Goal: Task Accomplishment & Management: Manage account settings

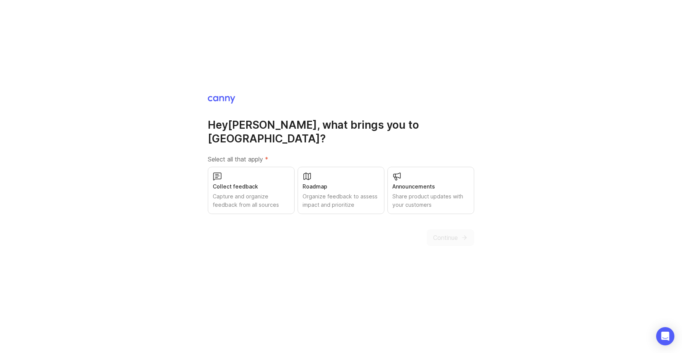
click at [214, 172] on icon at bounding box center [217, 176] width 9 height 9
click at [322, 182] on div "Roadmap" at bounding box center [341, 186] width 77 height 8
click at [449, 233] on span "Continue" at bounding box center [445, 237] width 25 height 9
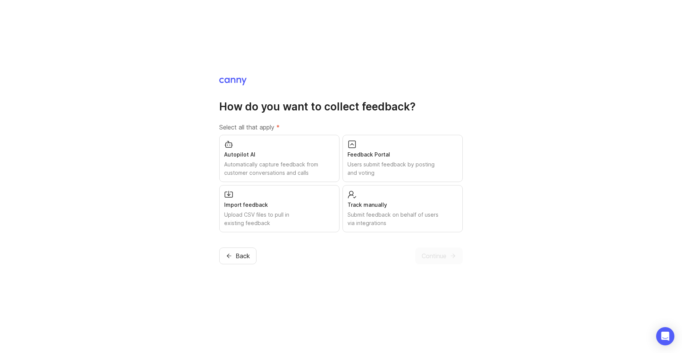
click at [388, 217] on div "Submit feedback on behalf of users via integrations" at bounding box center [402, 218] width 110 height 17
click at [436, 252] on span "Continue" at bounding box center [434, 255] width 25 height 9
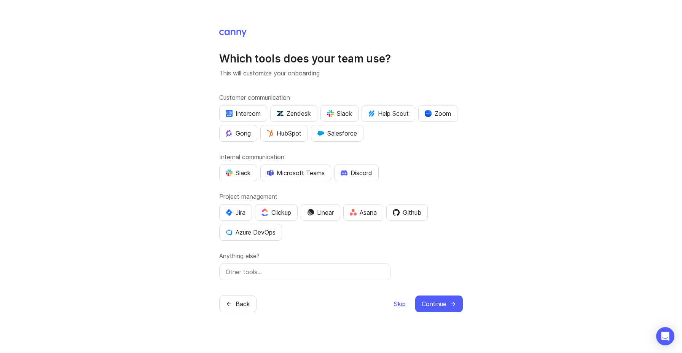
click at [394, 304] on span "Skip" at bounding box center [400, 303] width 12 height 9
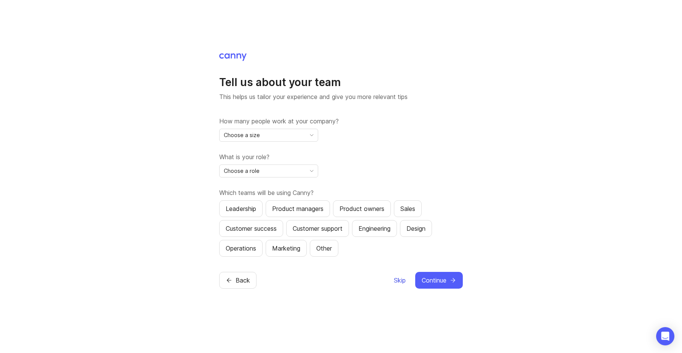
click at [397, 281] on span "Skip" at bounding box center [400, 280] width 12 height 9
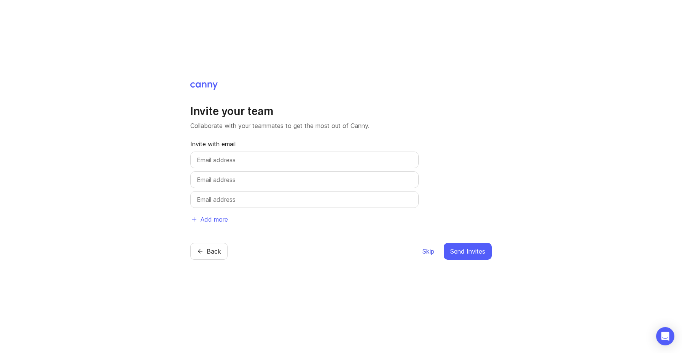
click at [427, 256] on button "Skip" at bounding box center [428, 251] width 13 height 17
click at [426, 253] on span "Skip" at bounding box center [428, 251] width 12 height 9
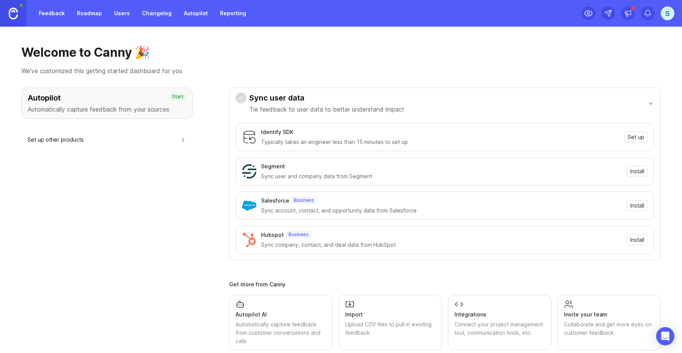
click at [59, 18] on link "Feedback" at bounding box center [51, 13] width 35 height 14
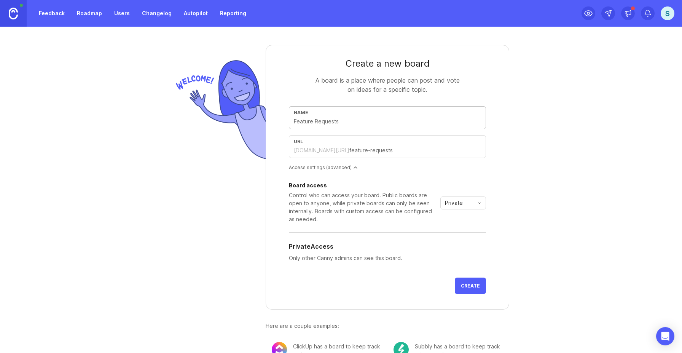
type input "S"
type input "s"
type input "SG"
type input "sg"
type input "SGC"
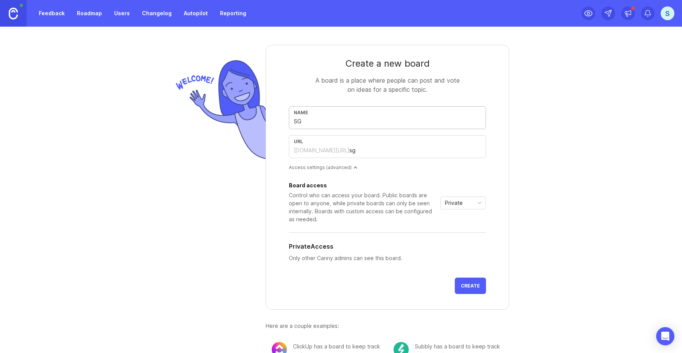
type input "sgc"
type input "SGCD"
type input "sgcd"
type input "SGCD"
click at [468, 288] on span "Create" at bounding box center [470, 286] width 19 height 6
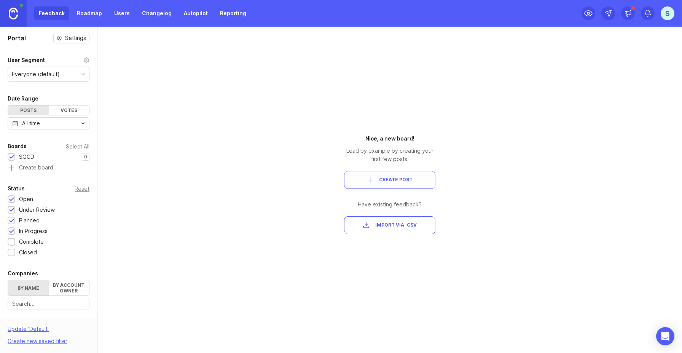
click at [269, 153] on div "Portal Settings User Segment Everyone (default) Date Range Posts Votes All time…" at bounding box center [341, 190] width 682 height 326
click at [87, 16] on link "Roadmap" at bounding box center [89, 13] width 34 height 14
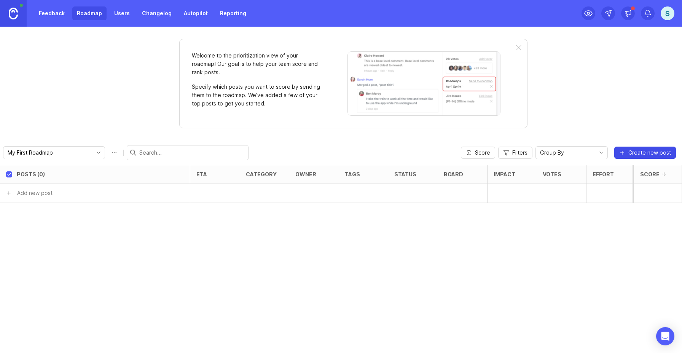
click at [638, 152] on span "Create new post" at bounding box center [649, 153] width 43 height 8
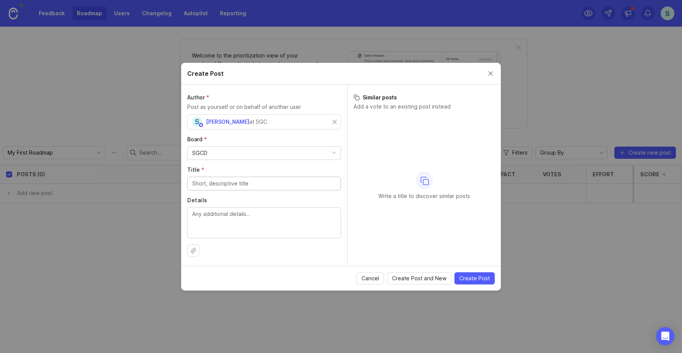
click at [222, 186] on input "Title *" at bounding box center [264, 183] width 144 height 8
type input "AI ChatBot"
click at [470, 279] on span "Create Post" at bounding box center [474, 278] width 30 height 8
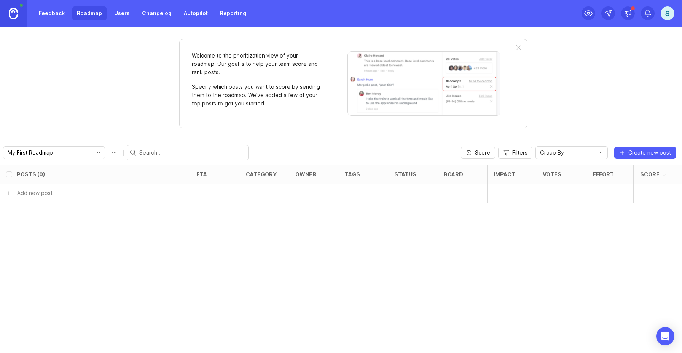
checkbox input "false"
click at [56, 195] on h6 "AI ChatBot" at bounding box center [45, 193] width 28 height 8
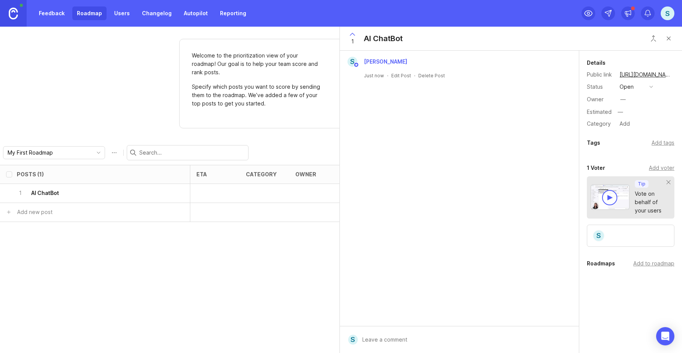
click at [669, 40] on button "Close button" at bounding box center [668, 38] width 15 height 15
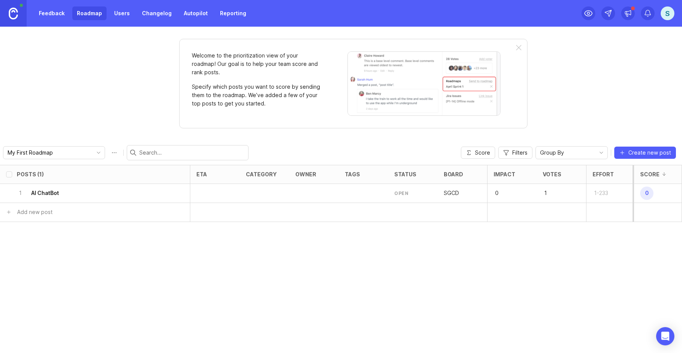
click at [48, 13] on link "Feedback" at bounding box center [51, 13] width 35 height 14
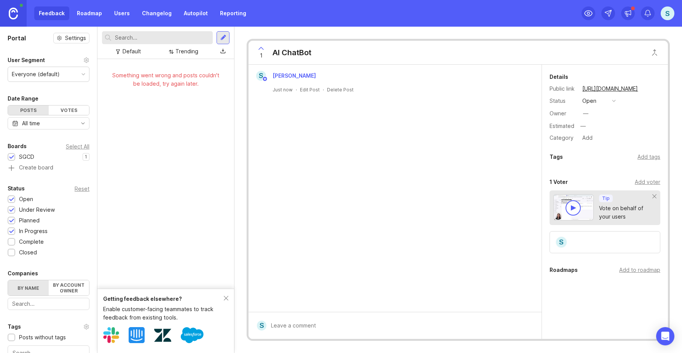
click at [327, 73] on div "S Simon Hall" at bounding box center [395, 76] width 287 height 10
click at [358, 129] on div "S [PERSON_NAME] Just now · Edit Post · Delete Post" at bounding box center [395, 188] width 293 height 247
click at [346, 127] on div "S [PERSON_NAME] Just now · Edit Post · Delete Post" at bounding box center [395, 188] width 293 height 247
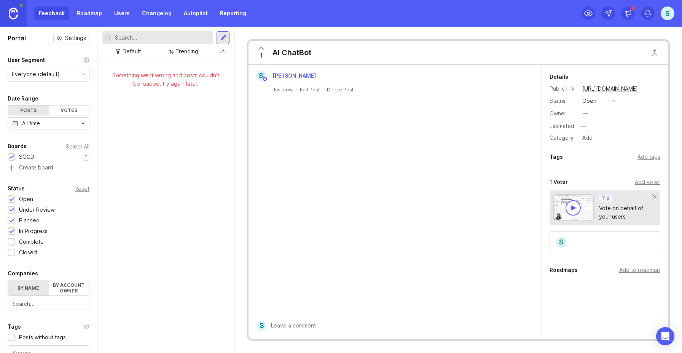
click at [135, 62] on div "Something went wrong and posts couldn't be loaded, try again later." at bounding box center [165, 79] width 137 height 41
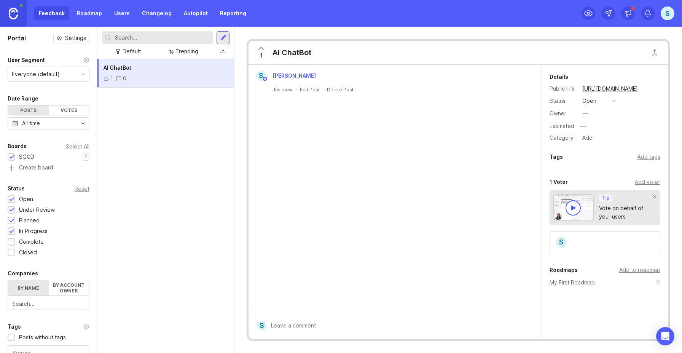
click at [180, 74] on div "AI ChatBot 1 0" at bounding box center [165, 73] width 137 height 29
click at [630, 272] on div "Add to roadmap" at bounding box center [639, 270] width 41 height 8
click at [88, 14] on link "Roadmap" at bounding box center [89, 13] width 34 height 14
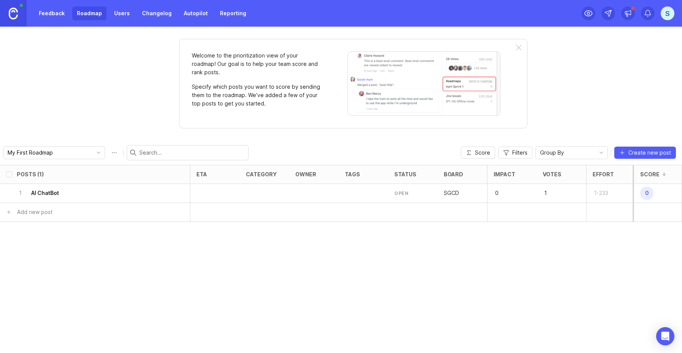
click at [338, 199] on div at bounding box center [313, 193] width 49 height 19
click at [247, 191] on div at bounding box center [264, 193] width 49 height 19
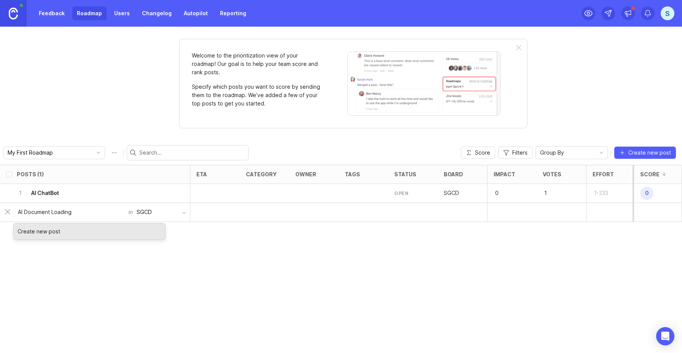
type input "AI Document Loading"
click at [95, 256] on div "Posts (1) eta category owner tags status board Impact Votes Effort Score 1 AI C…" at bounding box center [341, 259] width 682 height 188
click at [79, 215] on input "AI Document Loading" at bounding box center [71, 212] width 106 height 8
click at [602, 199] on div "1-233" at bounding box center [610, 193] width 49 height 19
click at [85, 212] on input "text" at bounding box center [71, 212] width 106 height 8
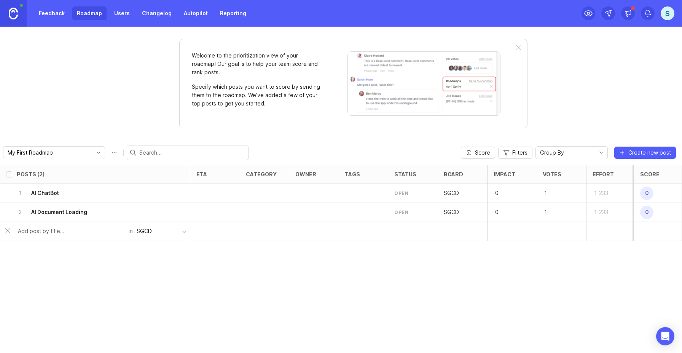
click at [85, 212] on h6 "AI Document Loading" at bounding box center [59, 212] width 56 height 8
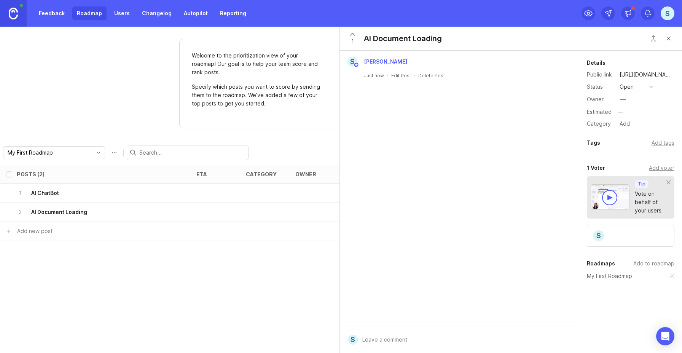
click at [647, 88] on button "open" at bounding box center [636, 87] width 38 height 10
click at [477, 107] on div "S [PERSON_NAME] Just now · Edit Post · Delete Post" at bounding box center [459, 188] width 239 height 275
click at [673, 39] on button "Close button" at bounding box center [668, 38] width 15 height 15
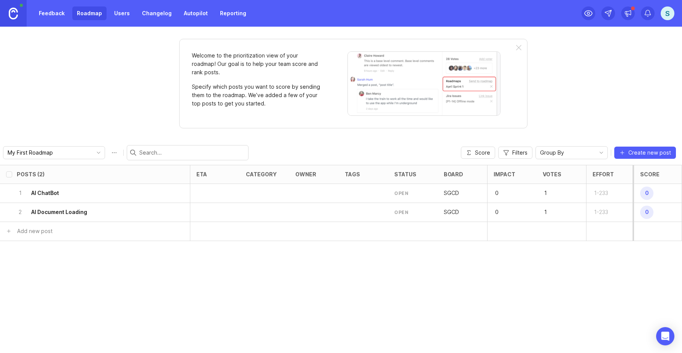
click at [155, 11] on link "Changelog" at bounding box center [156, 13] width 39 height 14
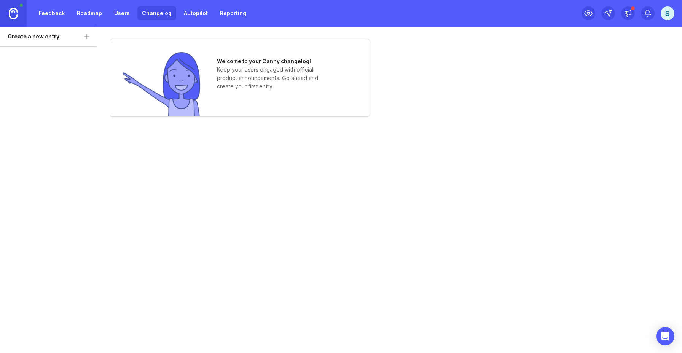
click at [192, 11] on link "Autopilot" at bounding box center [195, 13] width 33 height 14
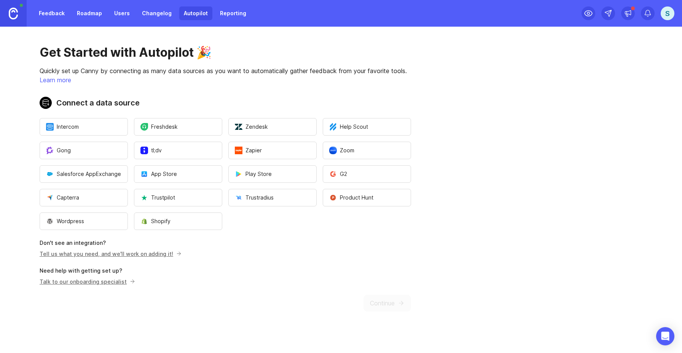
click at [216, 16] on link "Reporting" at bounding box center [232, 13] width 35 height 14
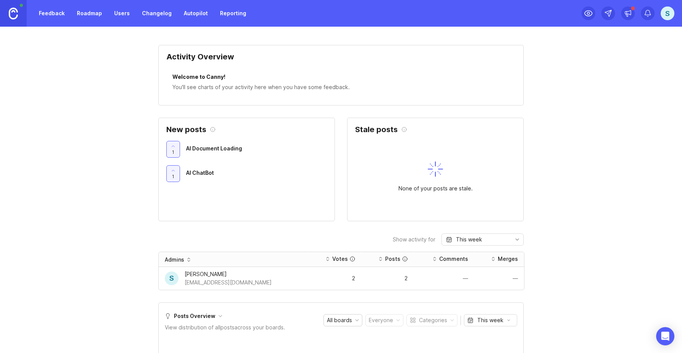
click at [47, 12] on link "Feedback" at bounding box center [51, 13] width 35 height 14
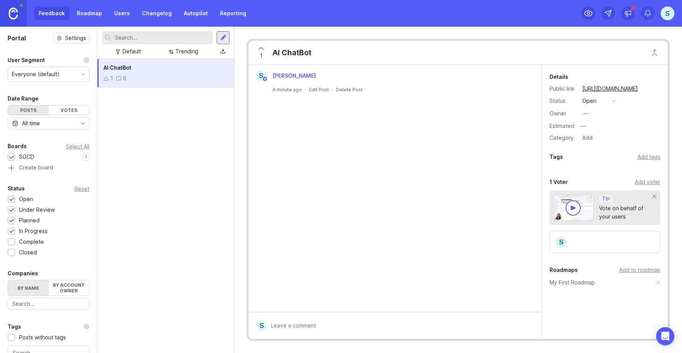
click at [473, 174] on div "S [PERSON_NAME] A minute ago · Edit Post · Delete Post" at bounding box center [395, 188] width 293 height 247
click at [671, 13] on div "S" at bounding box center [668, 13] width 14 height 14
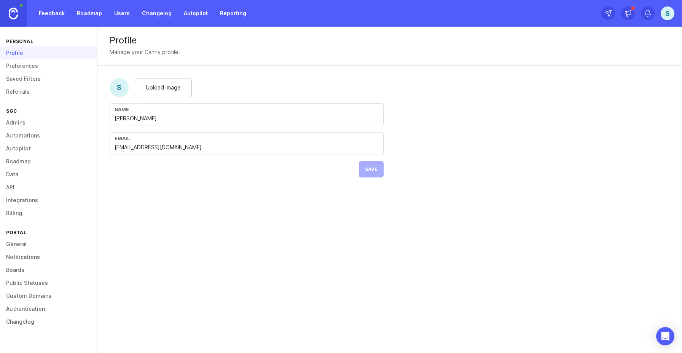
click at [20, 217] on link "Billing" at bounding box center [48, 213] width 97 height 13
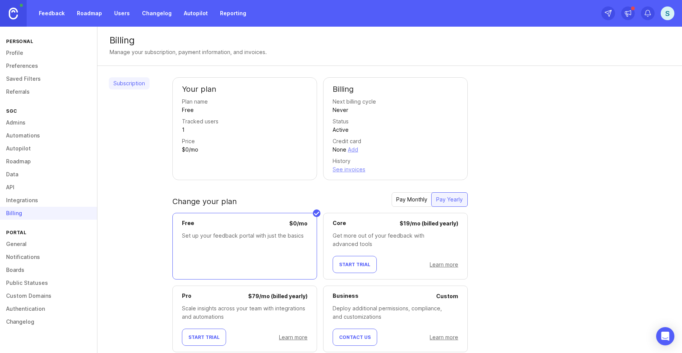
click at [21, 119] on link "Admins" at bounding box center [48, 122] width 97 height 13
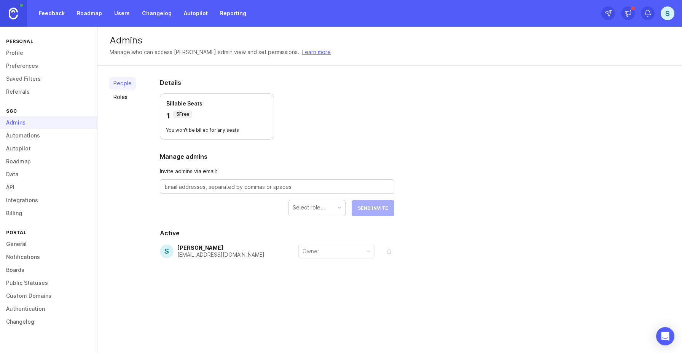
click at [337, 212] on div "Select role..." at bounding box center [317, 207] width 56 height 14
click at [434, 263] on div "People Roles Details Billable Seats 1 5 Free You won't be billed for any seats …" at bounding box center [389, 187] width 585 height 242
click at [18, 110] on div "SGC" at bounding box center [48, 111] width 97 height 10
click at [17, 137] on link "Automations" at bounding box center [48, 135] width 97 height 13
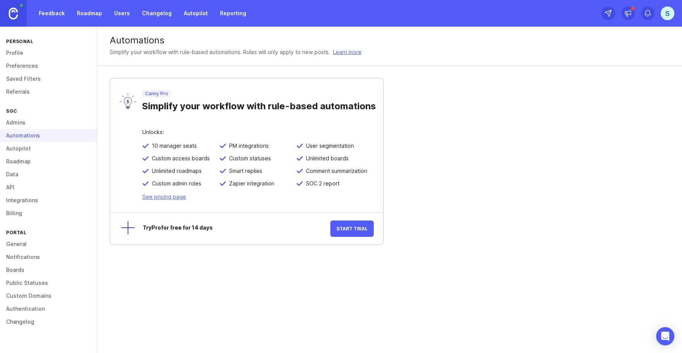
click at [21, 161] on link "Roadmap" at bounding box center [48, 161] width 97 height 13
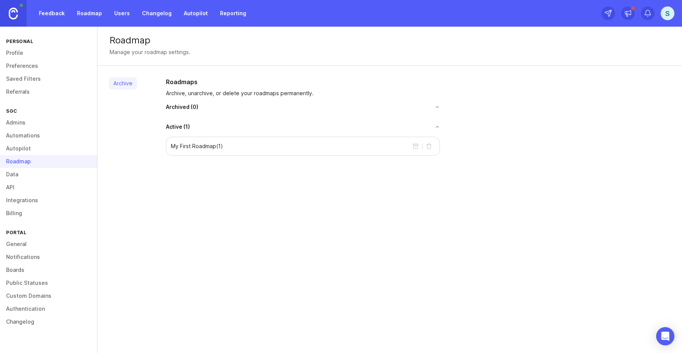
click at [16, 173] on link "Data" at bounding box center [48, 174] width 97 height 13
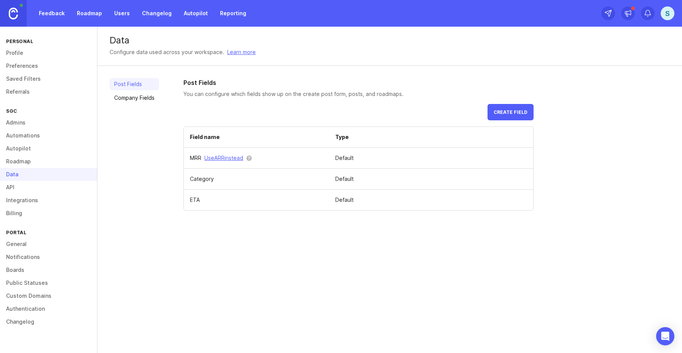
click at [23, 190] on link "API" at bounding box center [48, 187] width 97 height 13
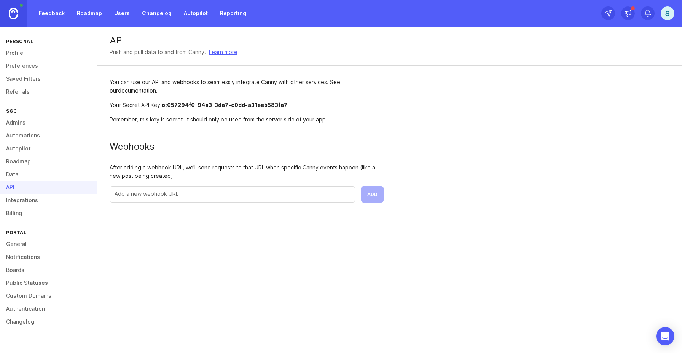
click at [29, 204] on link "Integrations" at bounding box center [48, 200] width 97 height 13
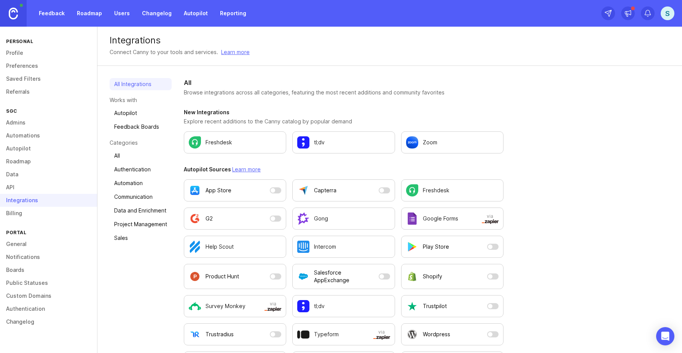
click at [85, 13] on link "Roadmap" at bounding box center [89, 13] width 34 height 14
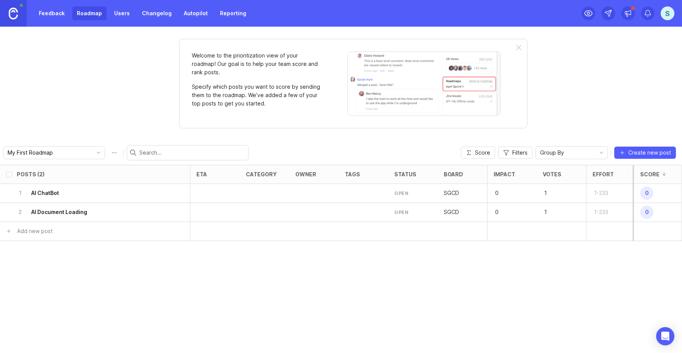
click at [56, 192] on h6 "AI ChatBot" at bounding box center [45, 193] width 28 height 8
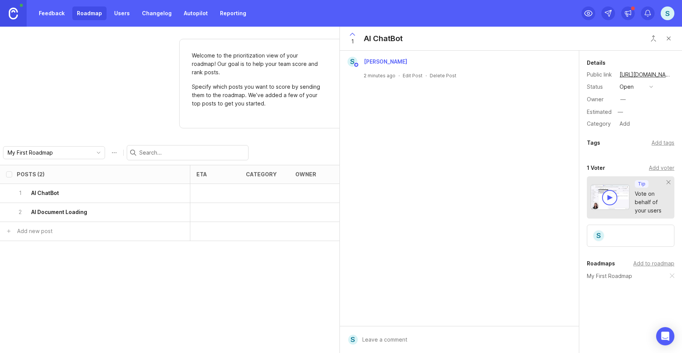
click at [409, 201] on div "S [PERSON_NAME] 2 minutes ago · Edit Post · Delete Post" at bounding box center [459, 188] width 239 height 275
click at [659, 145] on div "Add tags" at bounding box center [663, 143] width 23 height 8
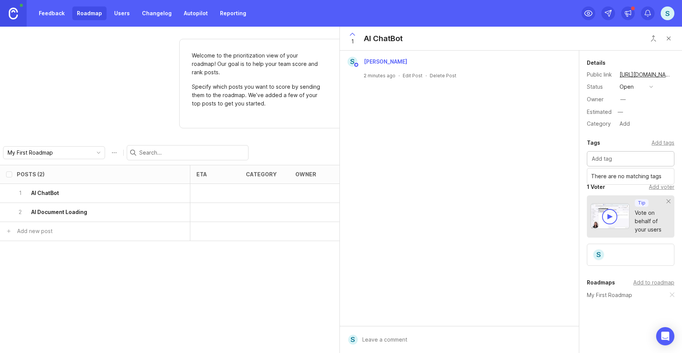
click at [521, 132] on div "S [PERSON_NAME] 2 minutes ago · Edit Post · Delete Post" at bounding box center [459, 188] width 239 height 275
click at [407, 302] on div "S [PERSON_NAME] 2 minutes ago · Edit Post · Delete Post" at bounding box center [459, 188] width 239 height 275
click at [231, 284] on div "Posts (2) eta category owner tags status board Impact Votes Effort Score 1 AI C…" at bounding box center [341, 259] width 682 height 188
click at [670, 41] on button "Close button" at bounding box center [668, 38] width 15 height 15
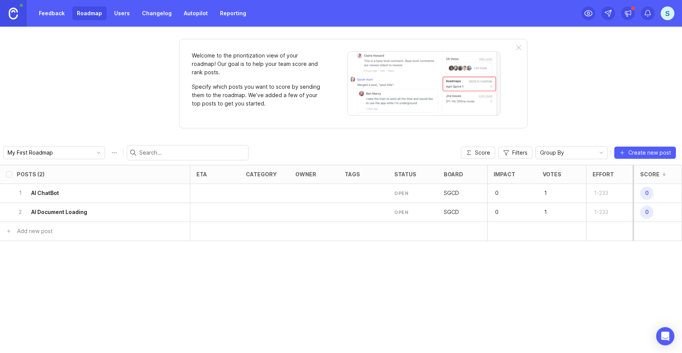
click at [134, 10] on div "Feedback Roadmap Users Changelog Autopilot Reporting" at bounding box center [142, 13] width 217 height 14
click at [17, 12] on img at bounding box center [13, 14] width 9 height 12
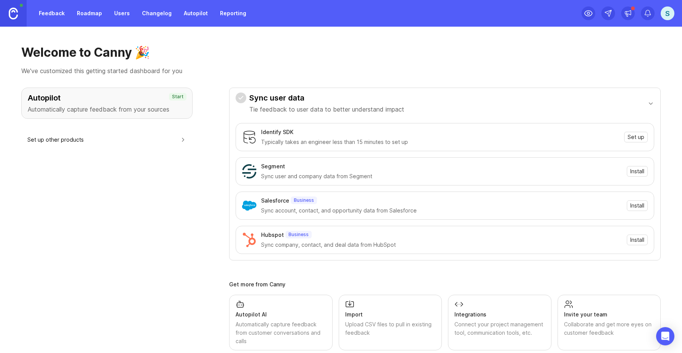
click at [669, 17] on div "S" at bounding box center [668, 13] width 14 height 14
click at [640, 65] on p "Help center" at bounding box center [633, 65] width 30 height 8
click at [673, 12] on div "S" at bounding box center [668, 13] width 14 height 14
click at [666, 19] on div "S" at bounding box center [668, 13] width 14 height 14
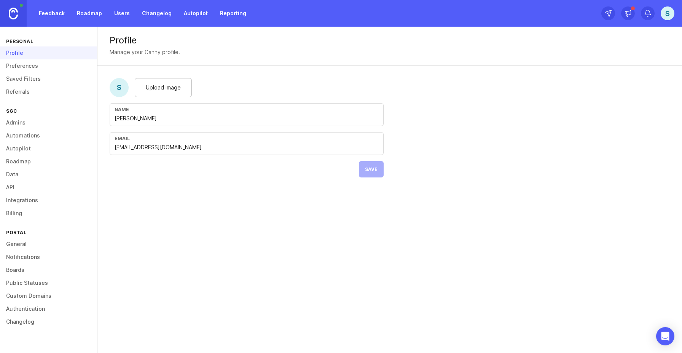
click at [22, 216] on link "Billing" at bounding box center [48, 213] width 97 height 13
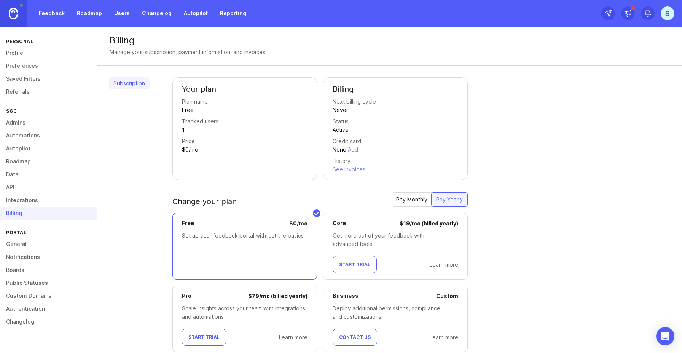
scroll to position [22, 0]
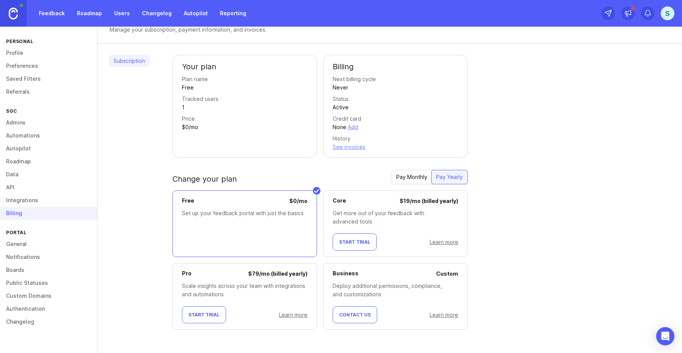
click at [207, 199] on div at bounding box center [241, 201] width 95 height 8
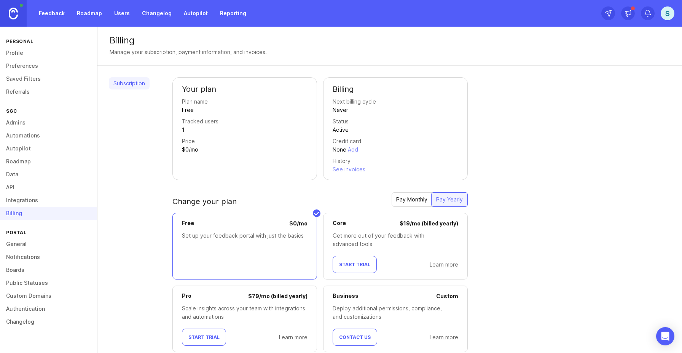
click at [23, 200] on link "Integrations" at bounding box center [48, 200] width 97 height 13
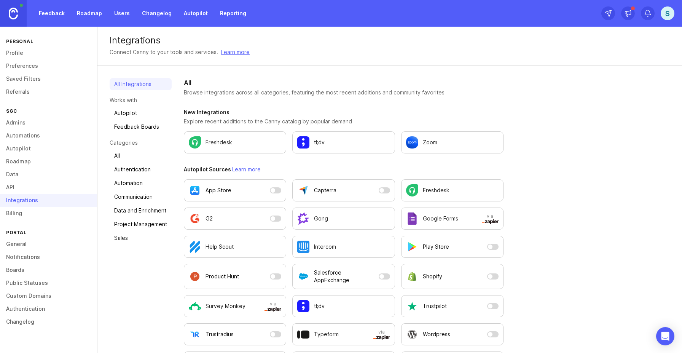
click at [24, 209] on link "Billing" at bounding box center [48, 213] width 97 height 13
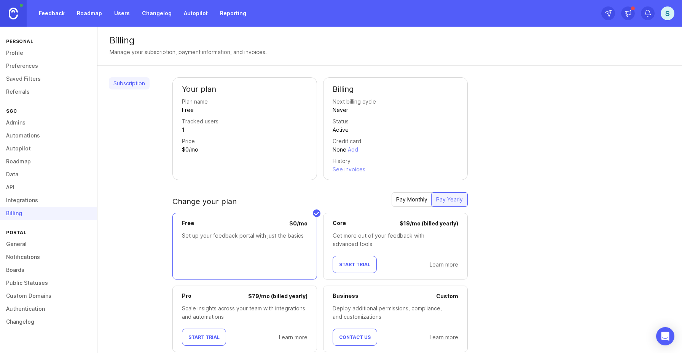
click at [26, 243] on link "General" at bounding box center [48, 243] width 97 height 13
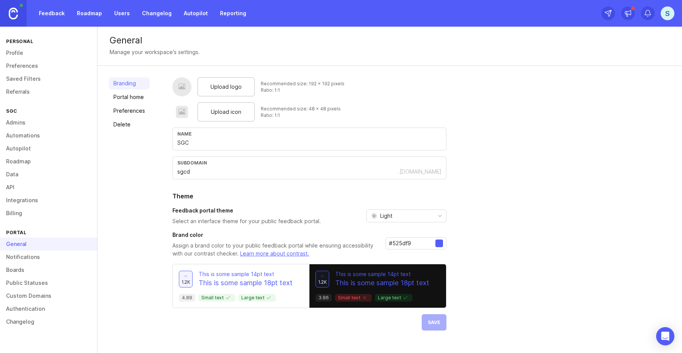
click at [126, 126] on link "Delete" at bounding box center [129, 124] width 41 height 12
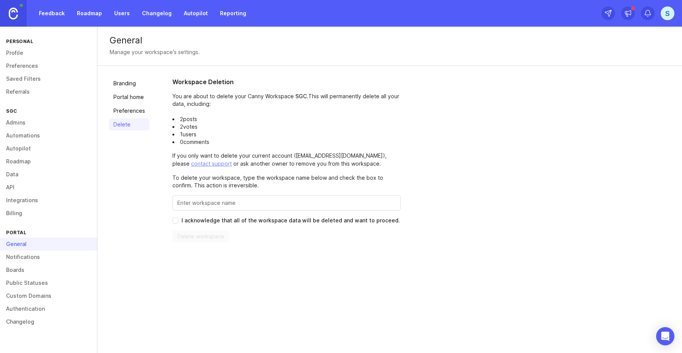
click at [178, 220] on label "I acknowledge that all of the workspace data will be deleted and want to procee…" at bounding box center [286, 221] width 228 height 8
click at [178, 220] on input "I acknowledge that all of the workspace data will be deleted and want to procee…" at bounding box center [175, 220] width 6 height 6
checkbox input "true"
click at [193, 204] on input "Enter this workspace's name to confirm" at bounding box center [286, 203] width 218 height 8
type input "SGCD"
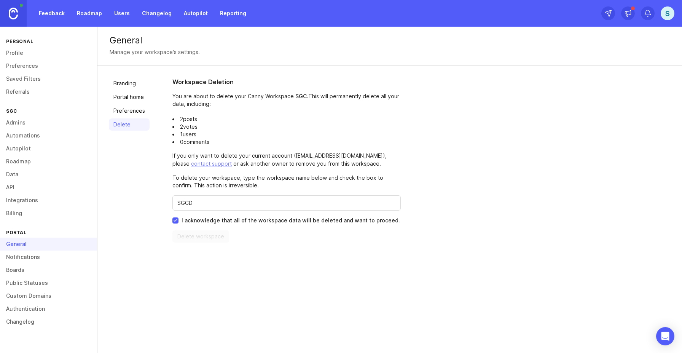
click at [219, 253] on div "Branding Portal home Preferences Delete Workspace Deletion You are about to del…" at bounding box center [389, 160] width 585 height 188
click at [174, 222] on input "I acknowledge that all of the workspace data will be deleted and want to procee…" at bounding box center [175, 220] width 6 height 6
click at [197, 217] on span "I acknowledge that all of the workspace data will be deleted and want to procee…" at bounding box center [291, 221] width 218 height 8
click at [178, 217] on input "I acknowledge that all of the workspace data will be deleted and want to procee…" at bounding box center [175, 220] width 6 height 6
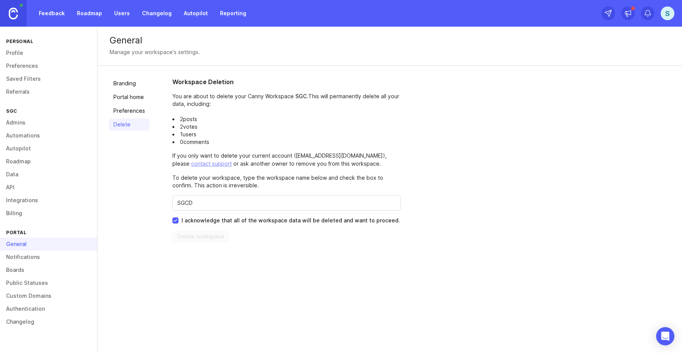
checkbox input "false"
click at [198, 213] on div "Workspace Deletion You are about to delete your Canny Workspace SGC . This will…" at bounding box center [286, 159] width 228 height 165
click at [198, 206] on input "SGCD" at bounding box center [286, 203] width 218 height 8
click at [198, 203] on input "SGCD" at bounding box center [286, 203] width 218 height 8
type input "S"
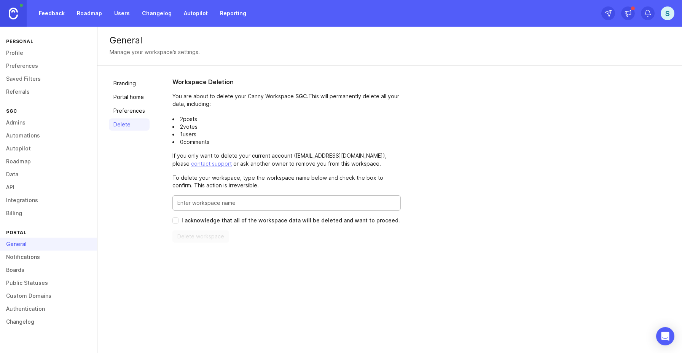
click at [163, 199] on div "Branding Portal home Preferences Delete Workspace Deletion You are about to del…" at bounding box center [389, 160] width 585 height 188
click at [125, 110] on link "Preferences" at bounding box center [129, 111] width 41 height 12
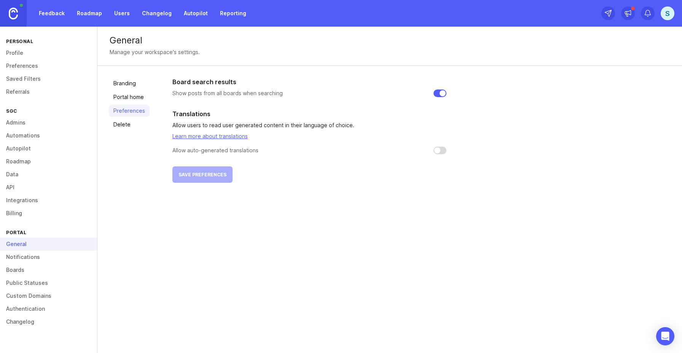
click at [124, 101] on link "Portal home" at bounding box center [129, 97] width 41 height 12
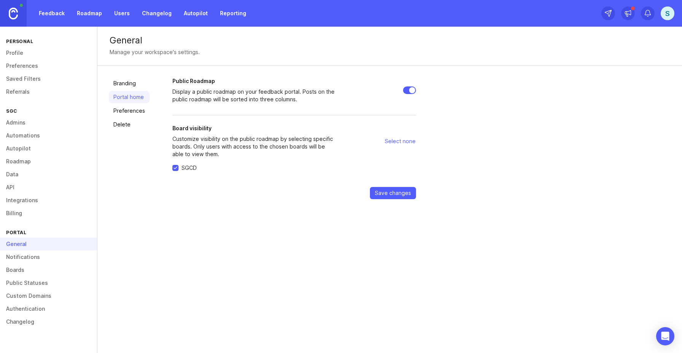
click at [123, 83] on link "Branding" at bounding box center [129, 83] width 41 height 12
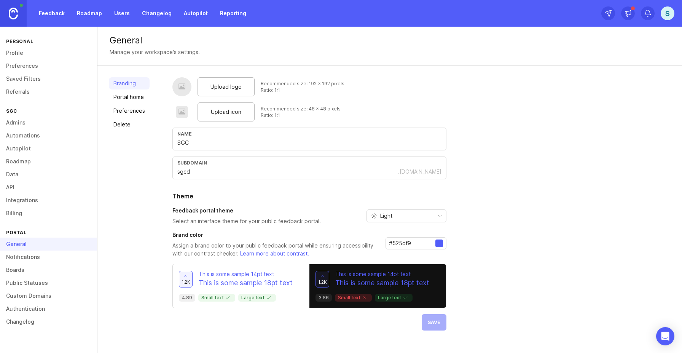
click at [120, 122] on link "Delete" at bounding box center [129, 124] width 41 height 12
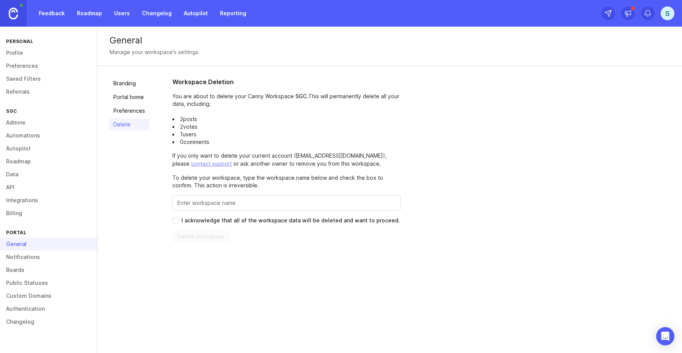
click at [189, 207] on input "Enter this workspace's name to confirm" at bounding box center [286, 203] width 218 height 8
type input "SGC"
click at [177, 222] on input "I acknowledge that all of the workspace data will be deleted and want to procee…" at bounding box center [175, 220] width 6 height 6
checkbox input "true"
click at [189, 239] on span "Delete workspace" at bounding box center [200, 237] width 47 height 8
